Goal: Information Seeking & Learning: Compare options

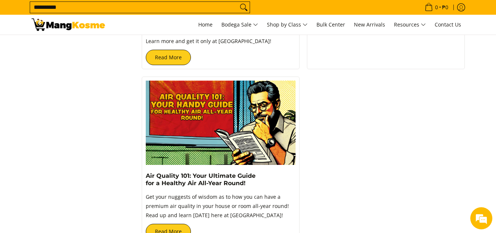
scroll to position [331, 0]
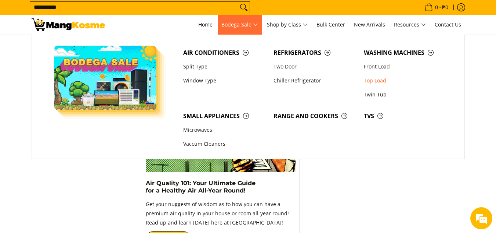
click at [371, 80] on link "Top Load" at bounding box center [405, 80] width 90 height 14
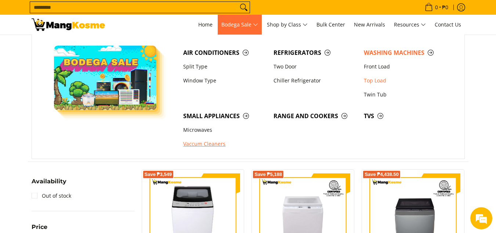
click at [220, 143] on link "Vaccum Cleaners" at bounding box center [225, 144] width 90 height 14
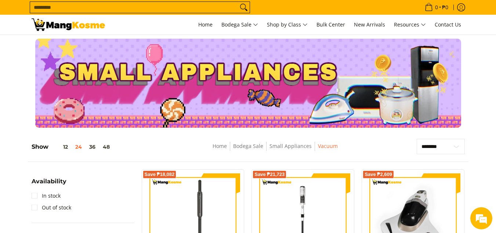
click at [479, 77] on div at bounding box center [248, 83] width 496 height 89
